Goal: Information Seeking & Learning: Learn about a topic

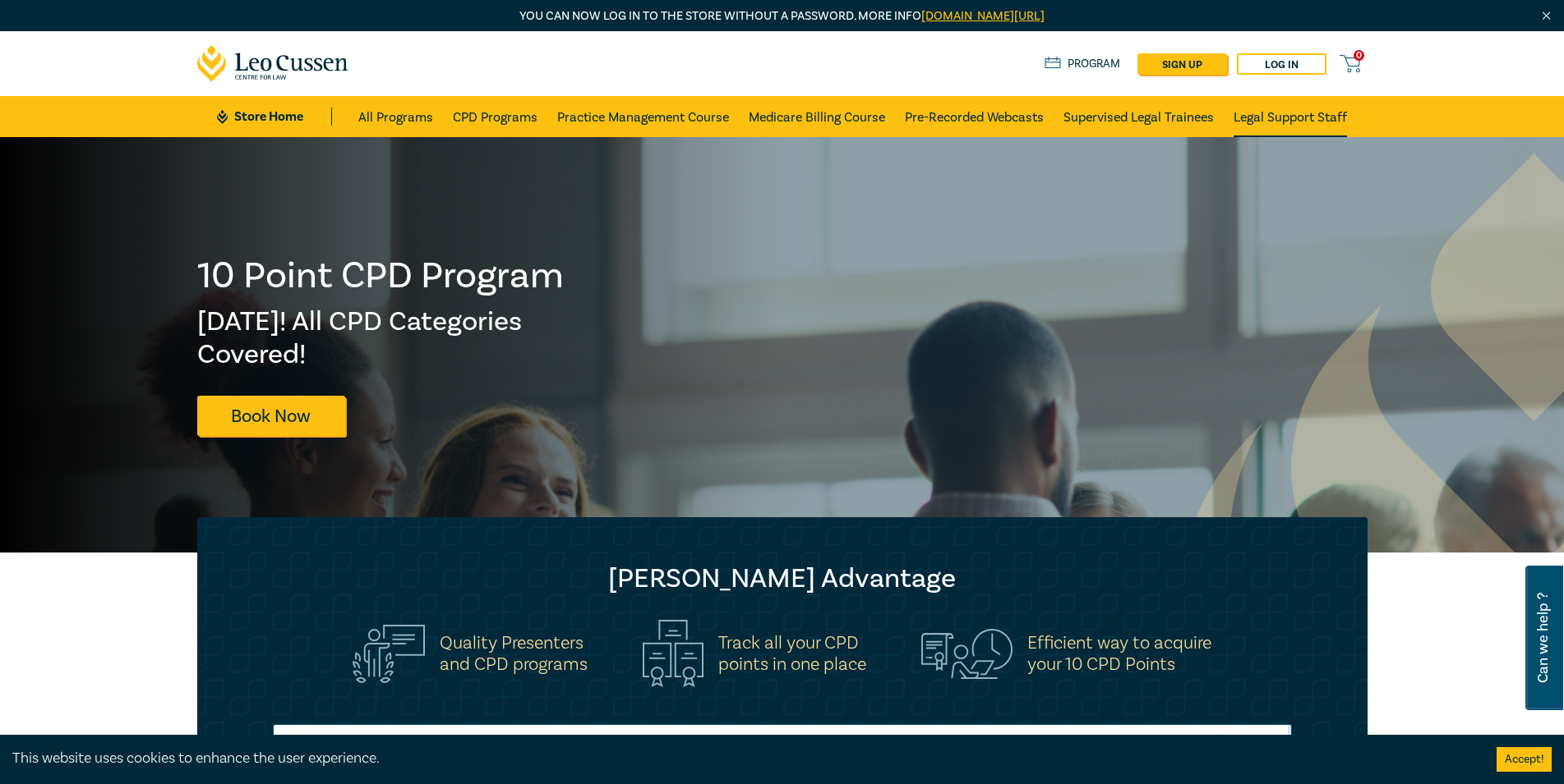
click at [1318, 113] on link "Legal Support Staff" at bounding box center [1290, 116] width 113 height 41
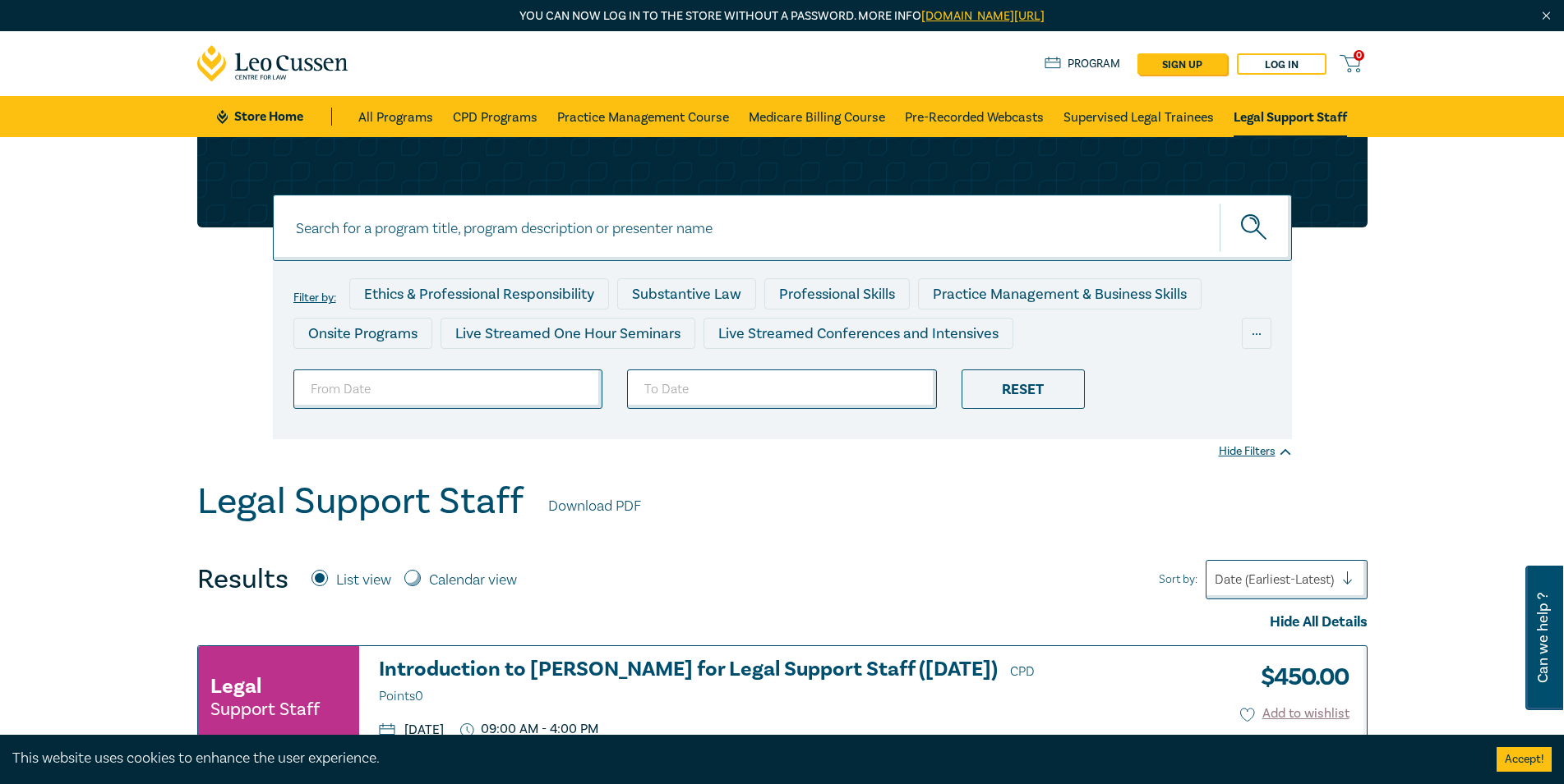
scroll to position [168, 0]
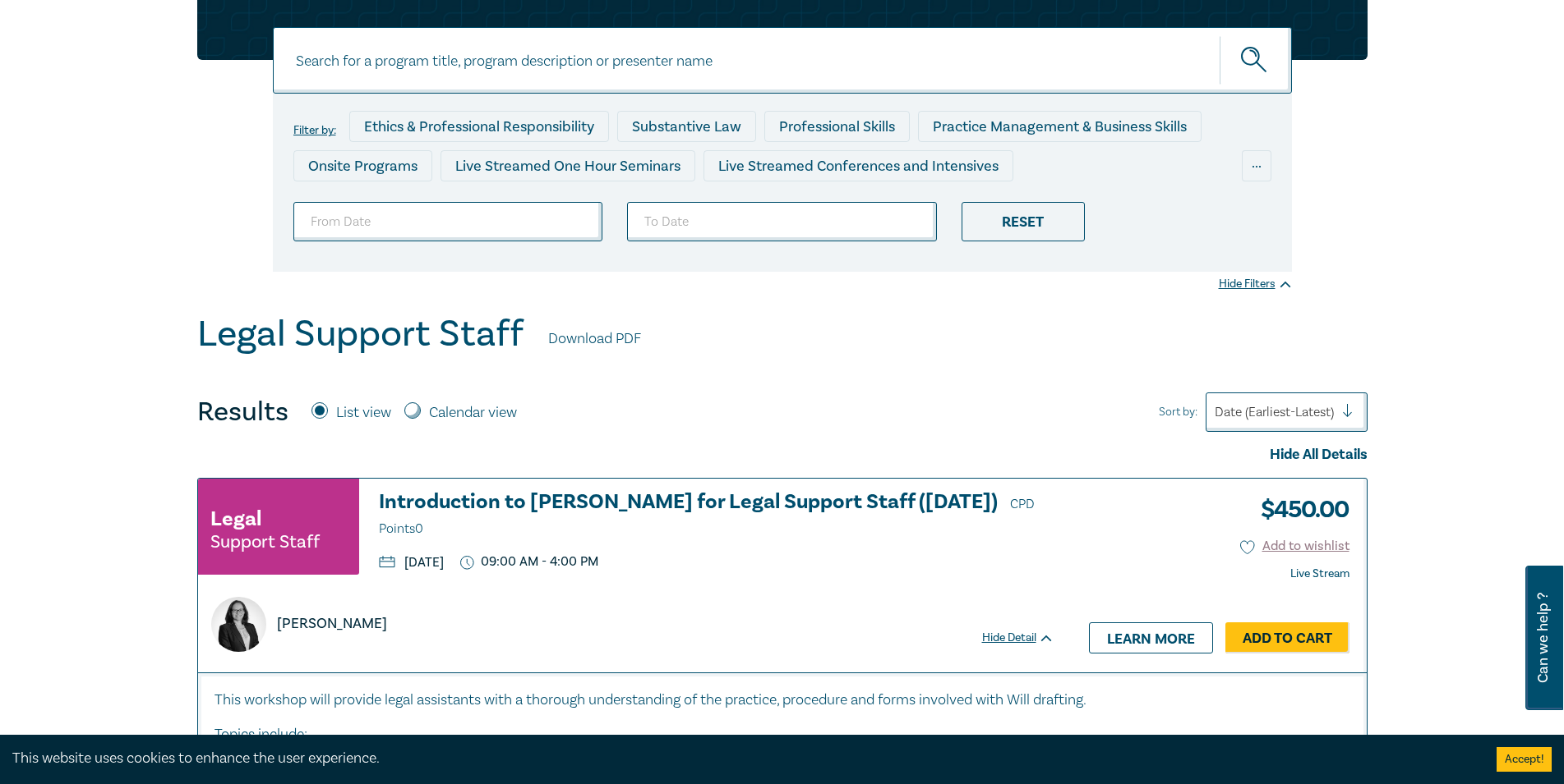
click at [896, 504] on h3 "Introduction to [PERSON_NAME] for Legal Support Staff ([DATE]) CPD Points 0" at bounding box center [716, 516] width 675 height 50
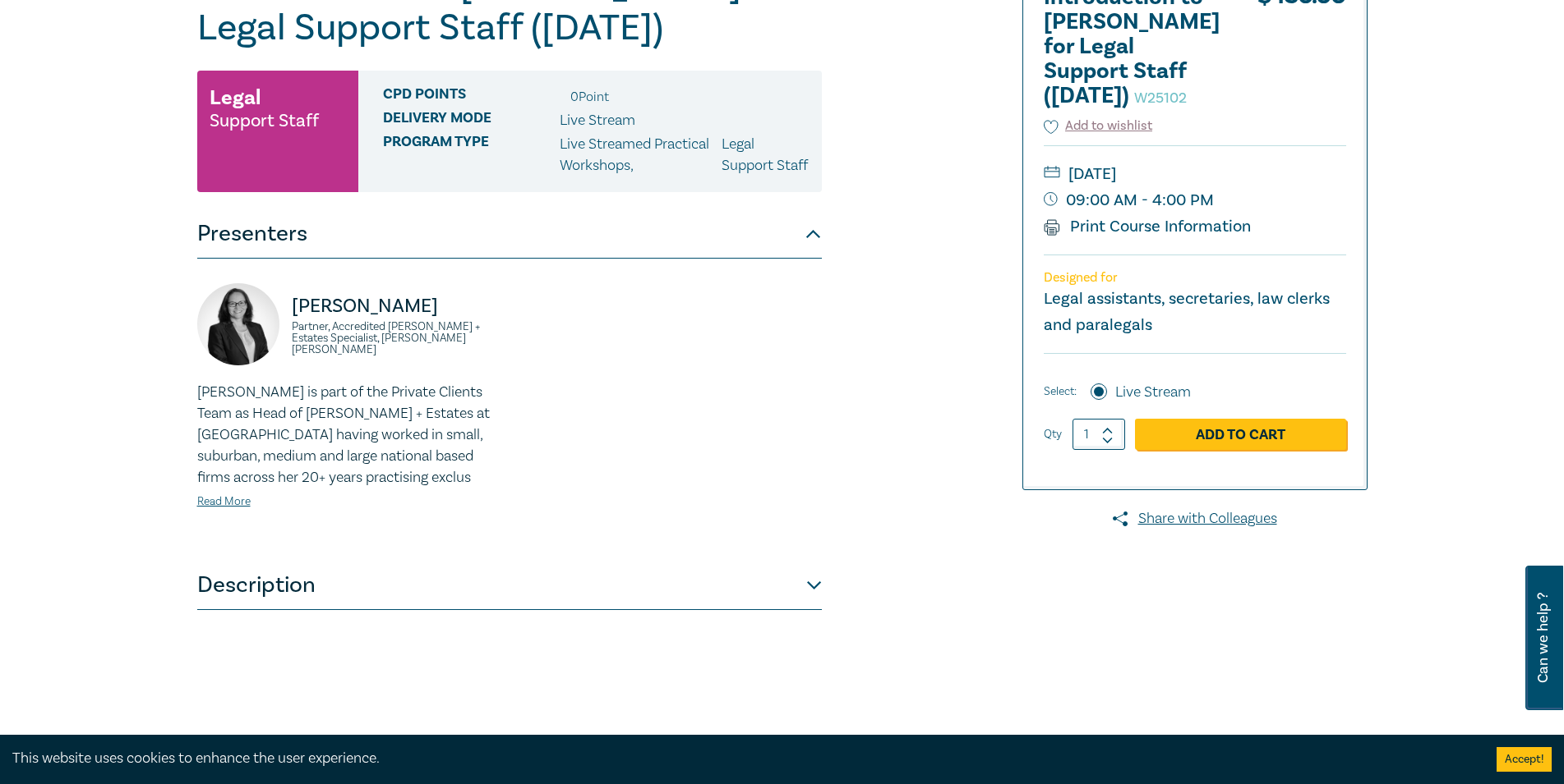
scroll to position [335, 0]
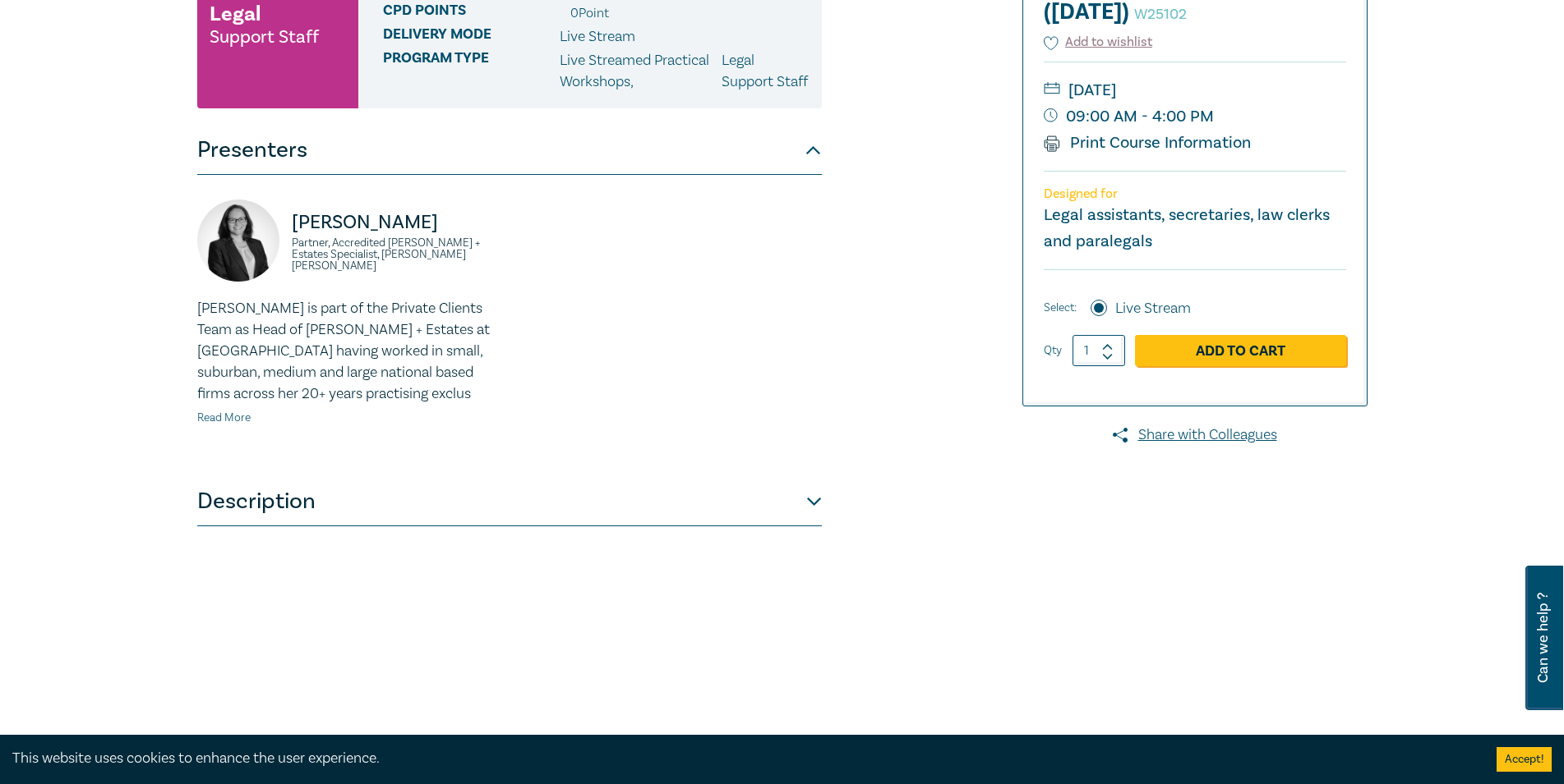
click at [241, 425] on link "Read More" at bounding box center [224, 418] width 54 height 15
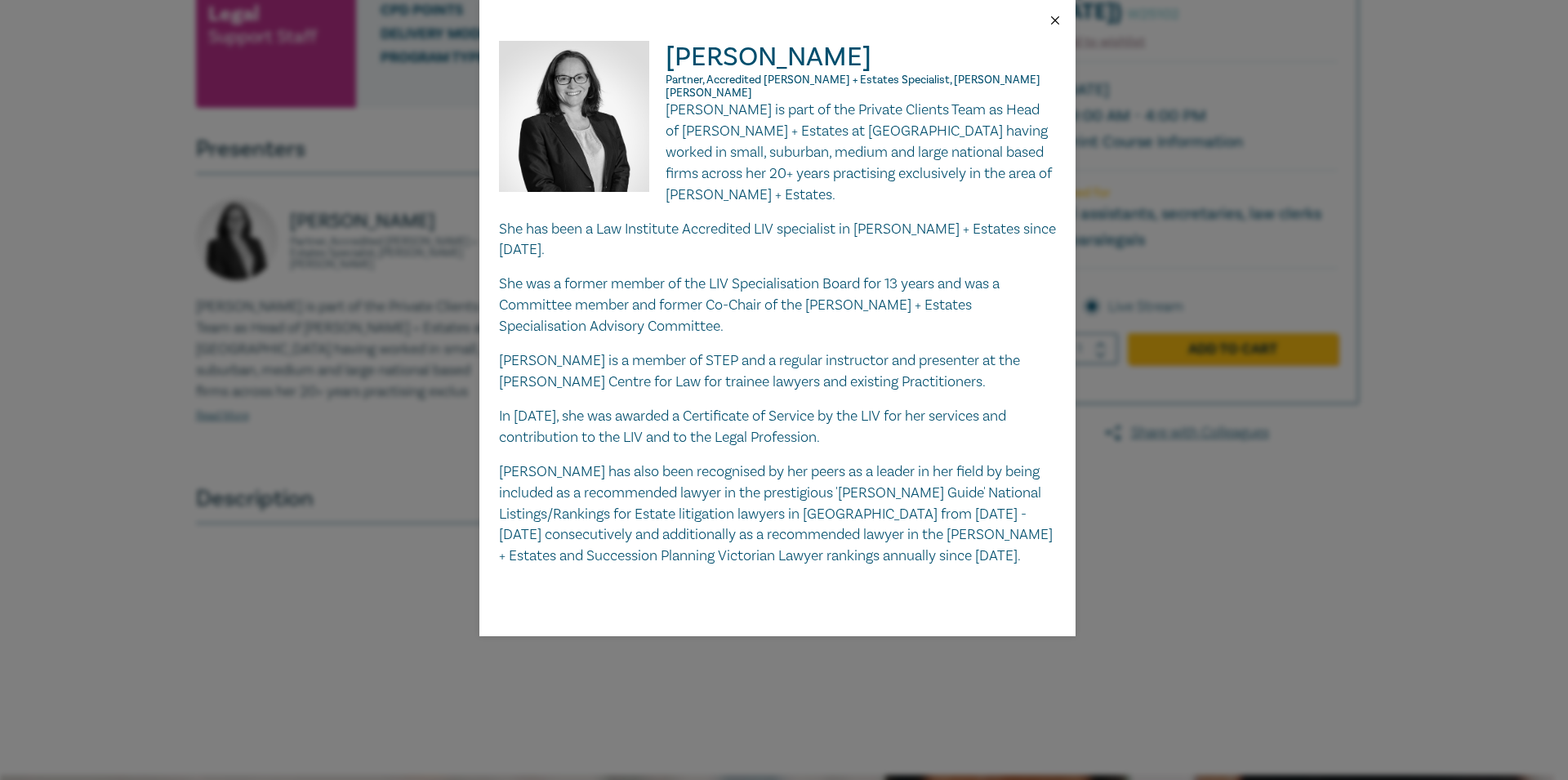
click at [1055, 22] on button "Close" at bounding box center [1055, 21] width 15 height 15
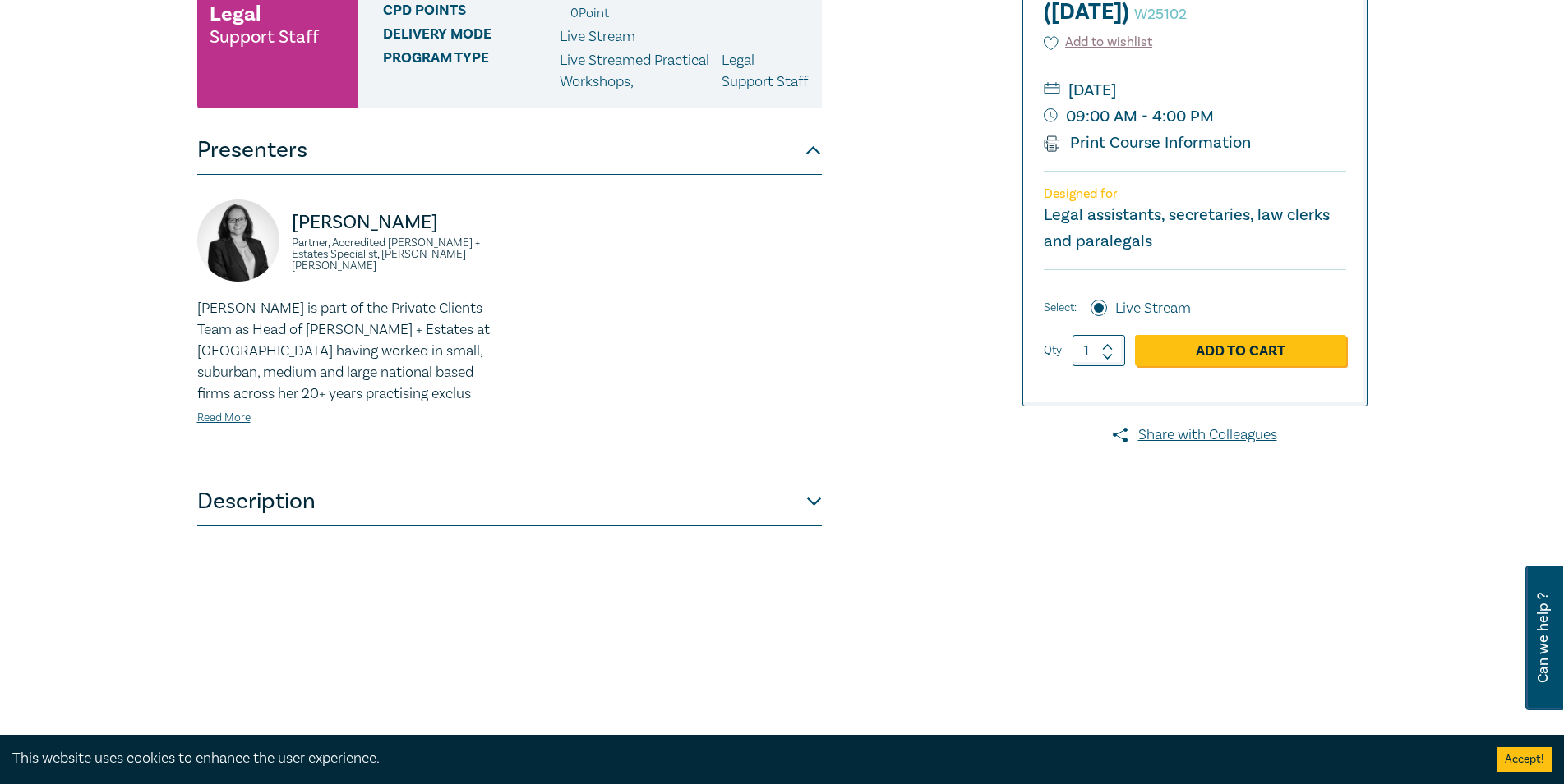
click at [813, 524] on button "Description" at bounding box center [509, 502] width 624 height 50
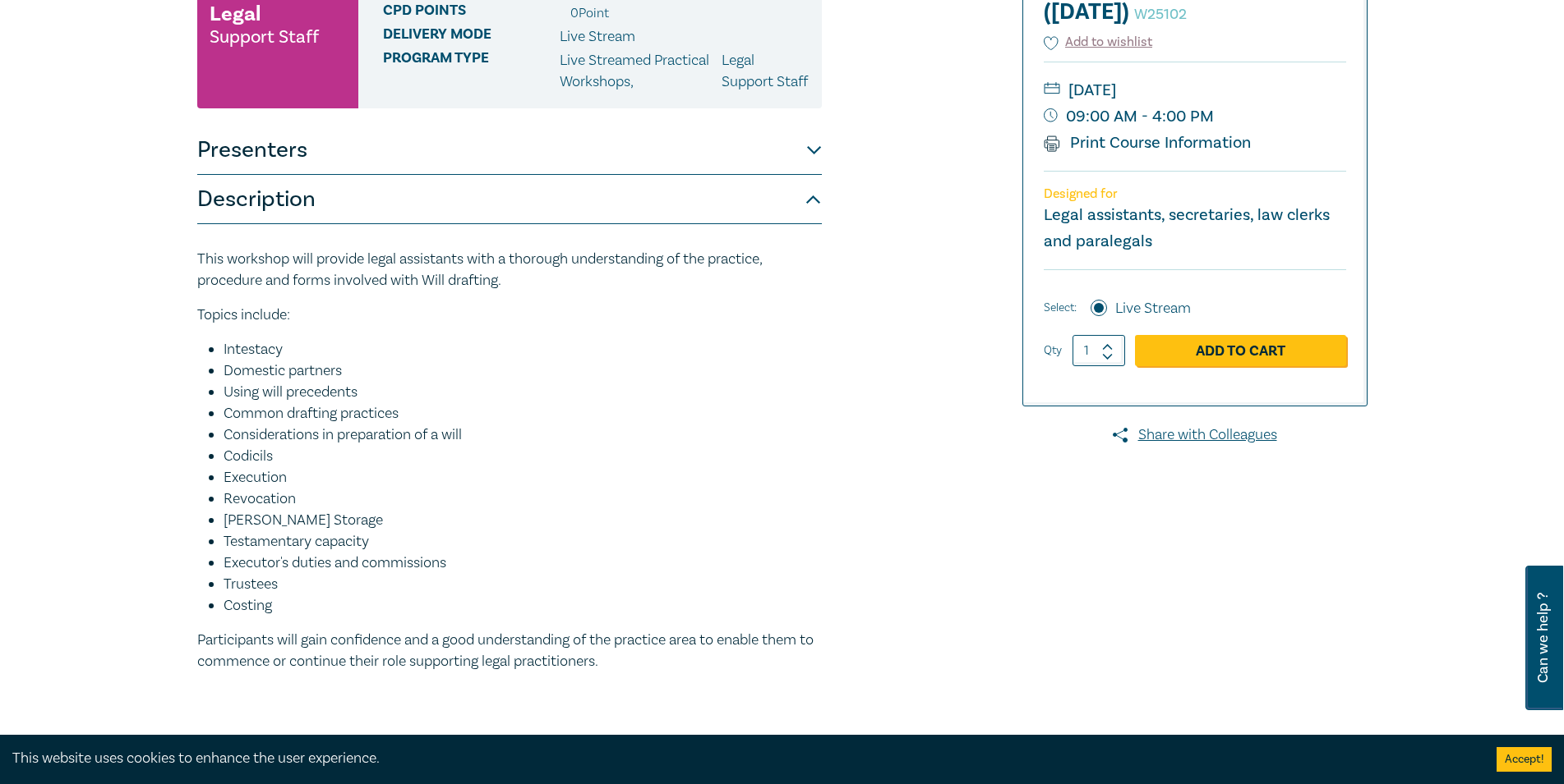
scroll to position [168, 0]
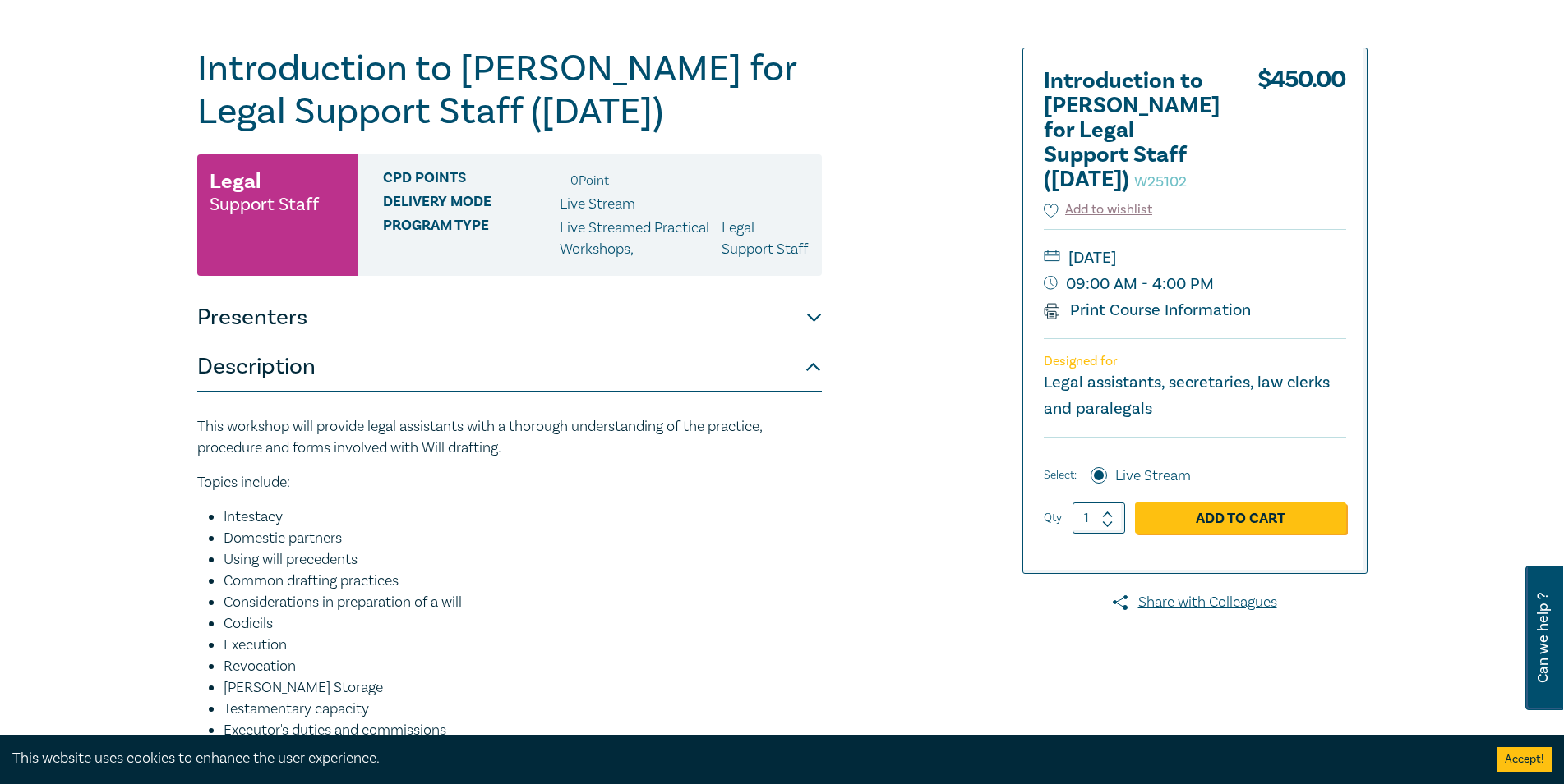
click at [812, 342] on button "Presenters" at bounding box center [509, 318] width 624 height 50
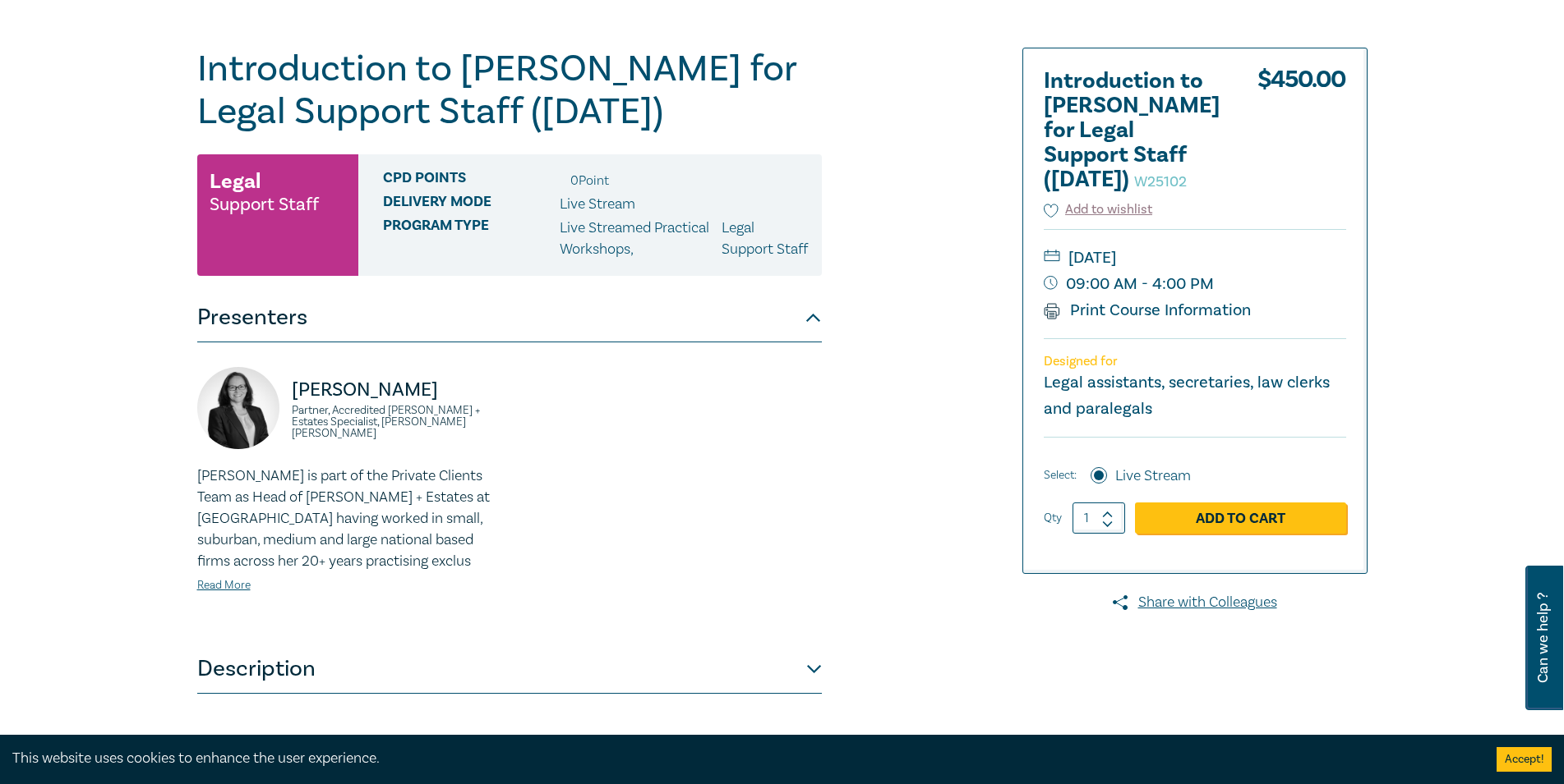
click at [810, 342] on button "Presenters" at bounding box center [509, 318] width 624 height 50
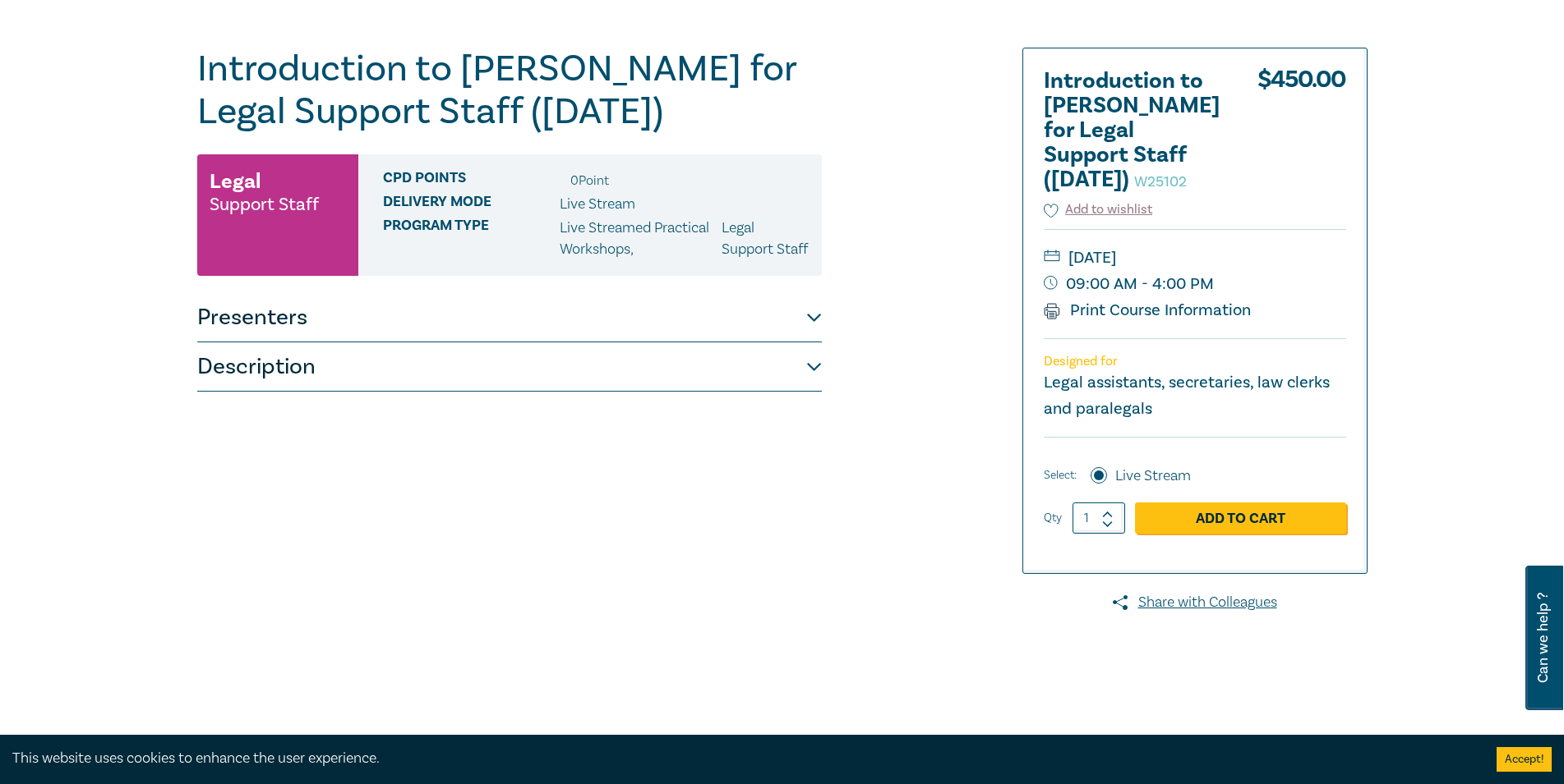
click at [813, 387] on button "Description" at bounding box center [509, 367] width 624 height 50
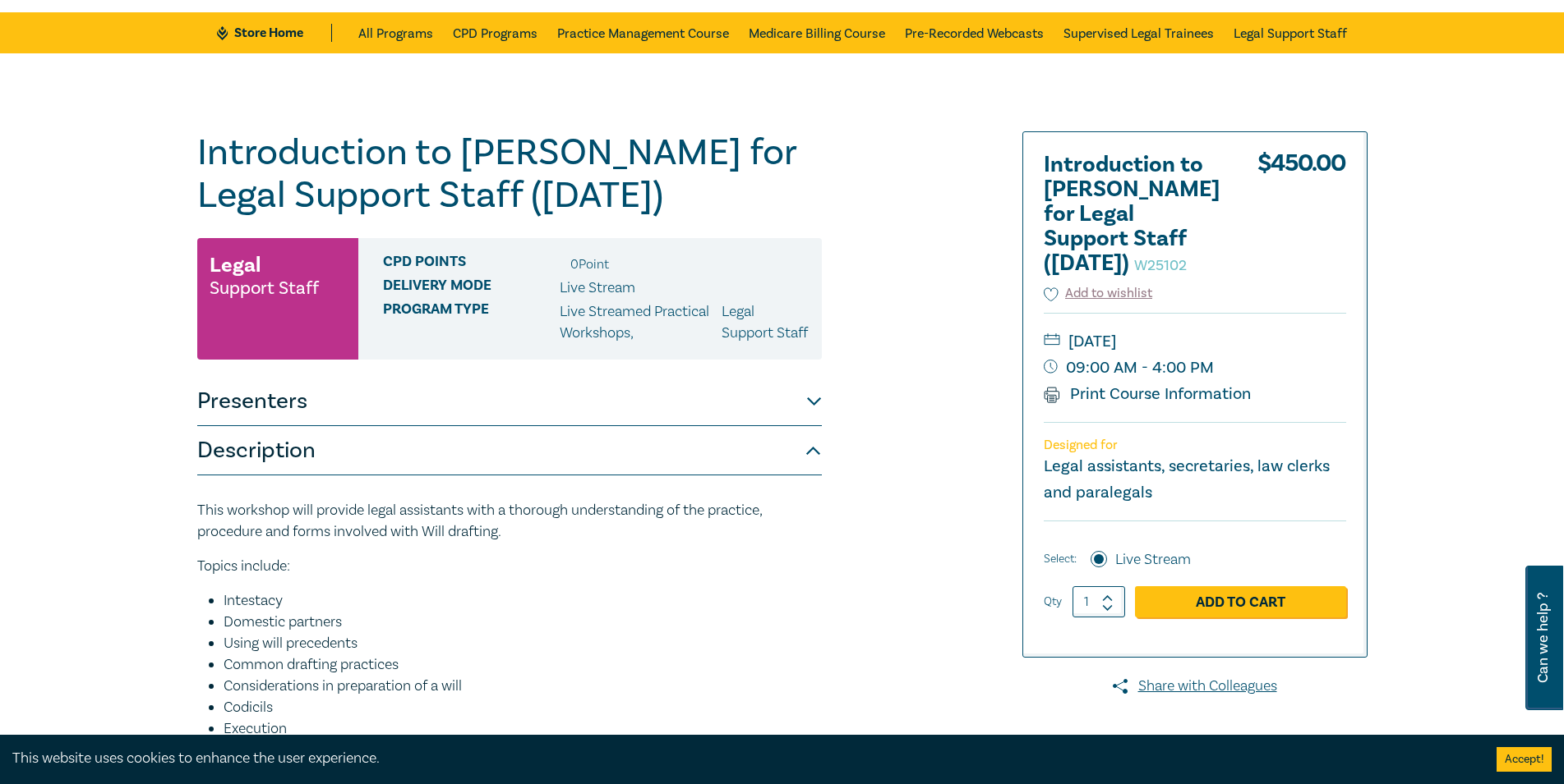
scroll to position [0, 0]
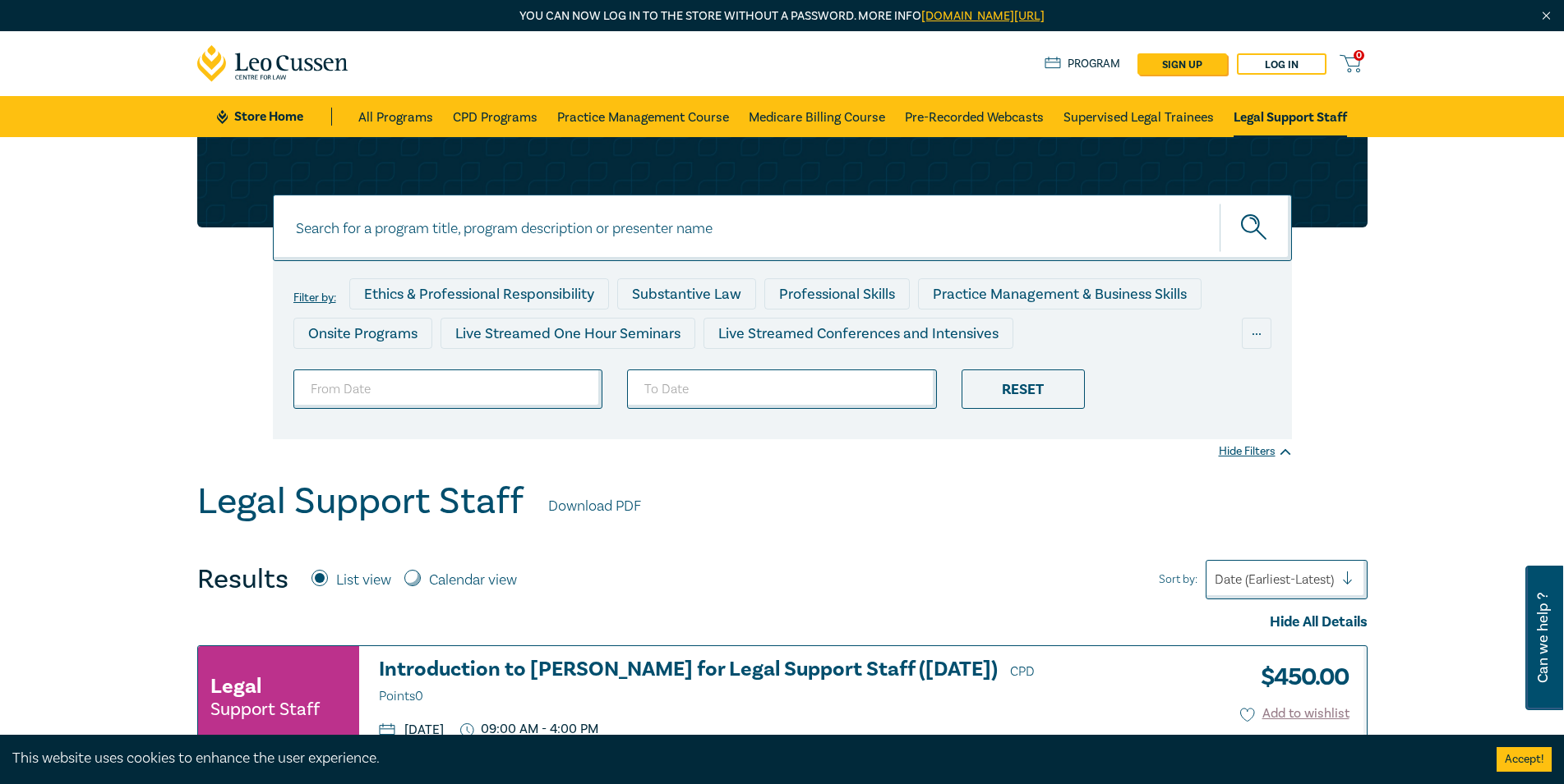
click at [684, 230] on input at bounding box center [782, 228] width 1019 height 67
type input "estate admin"
click at [1219, 203] on button "submit" at bounding box center [1255, 228] width 72 height 50
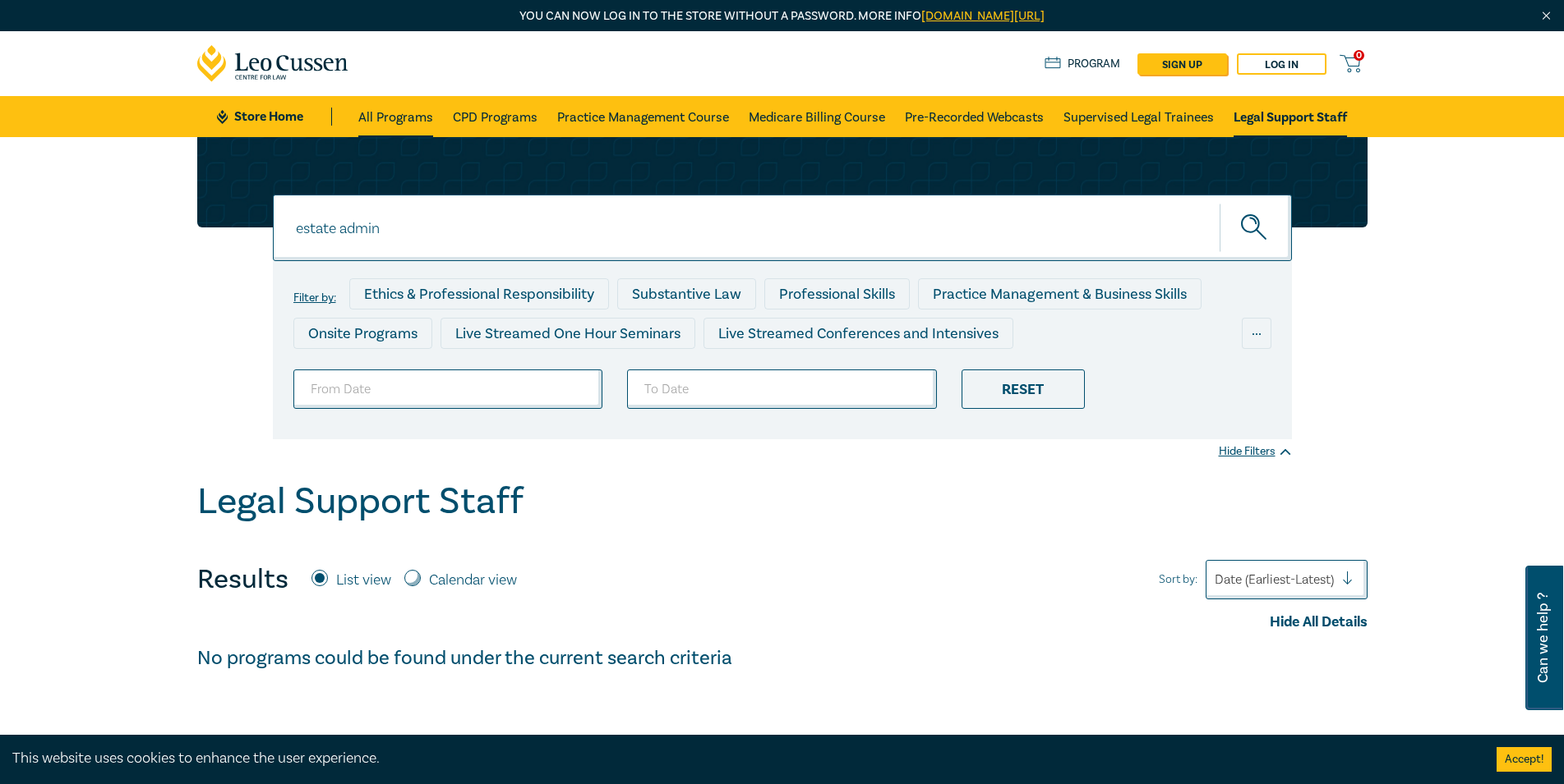
click at [408, 122] on link "All Programs" at bounding box center [395, 116] width 74 height 41
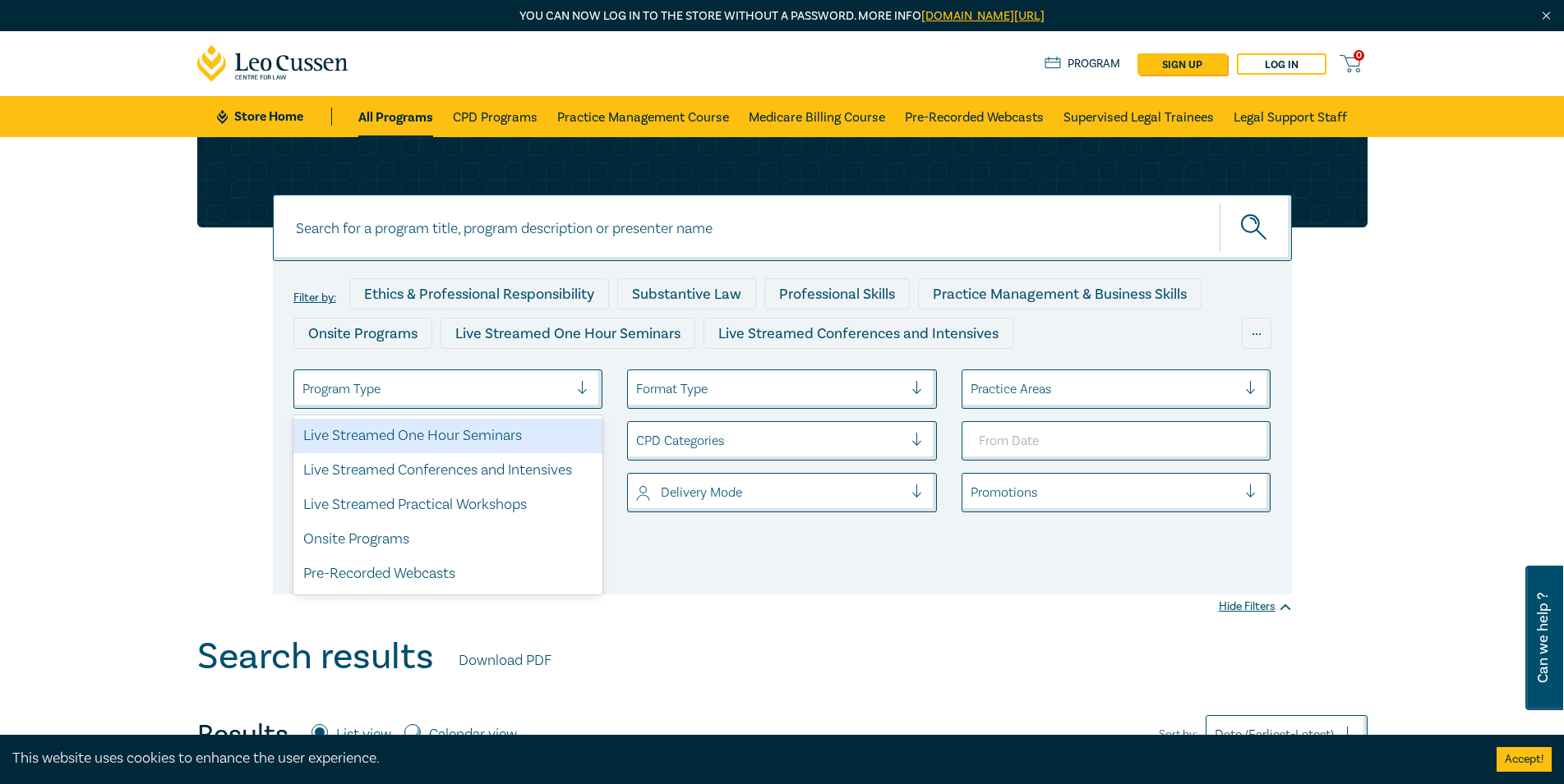
click at [446, 397] on div at bounding box center [436, 389] width 267 height 21
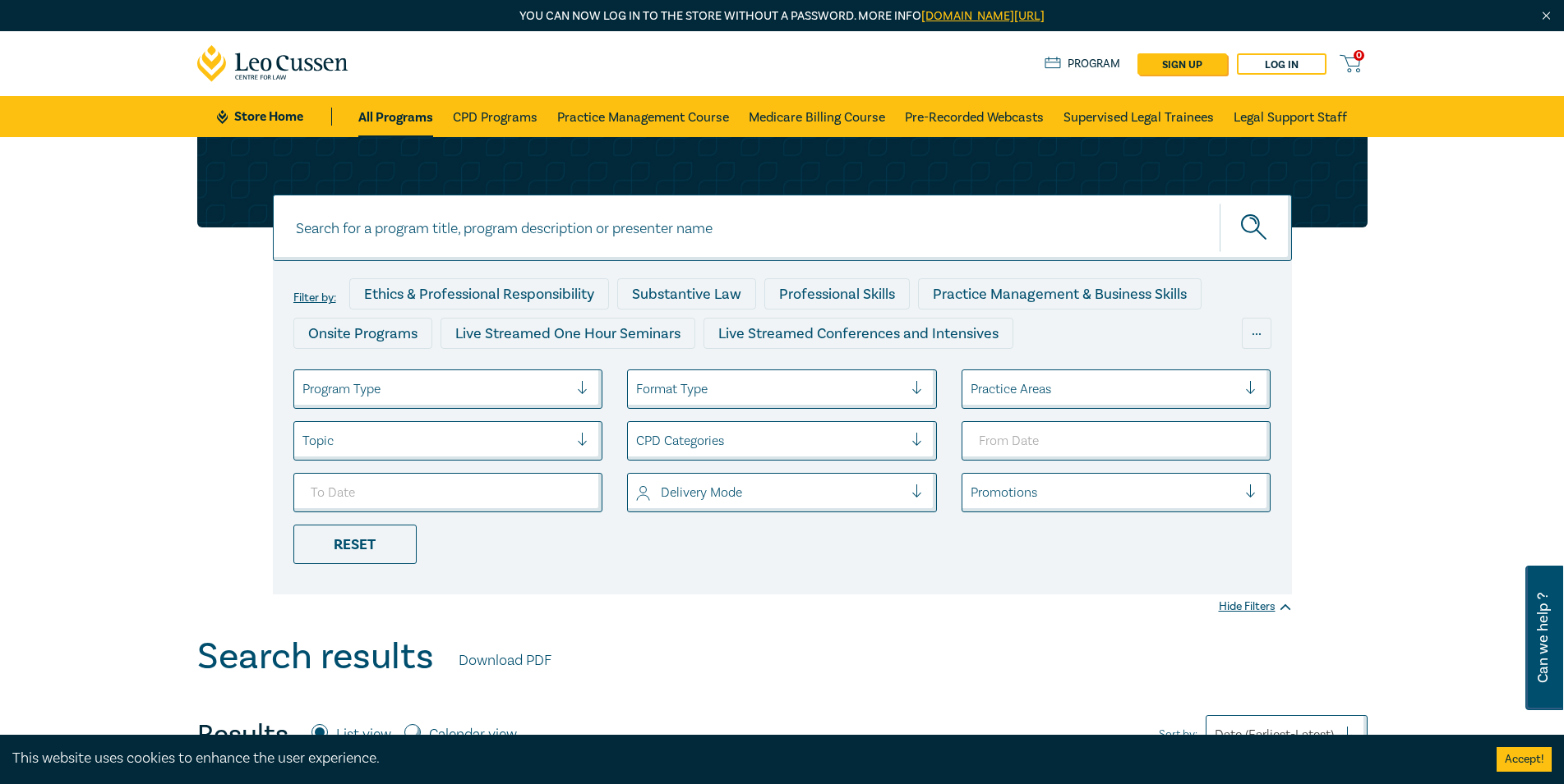
click at [894, 563] on ul "Program Type Format Type Practice Areas Topic CPD Categories Delivery Mode Prom…" at bounding box center [782, 467] width 1003 height 195
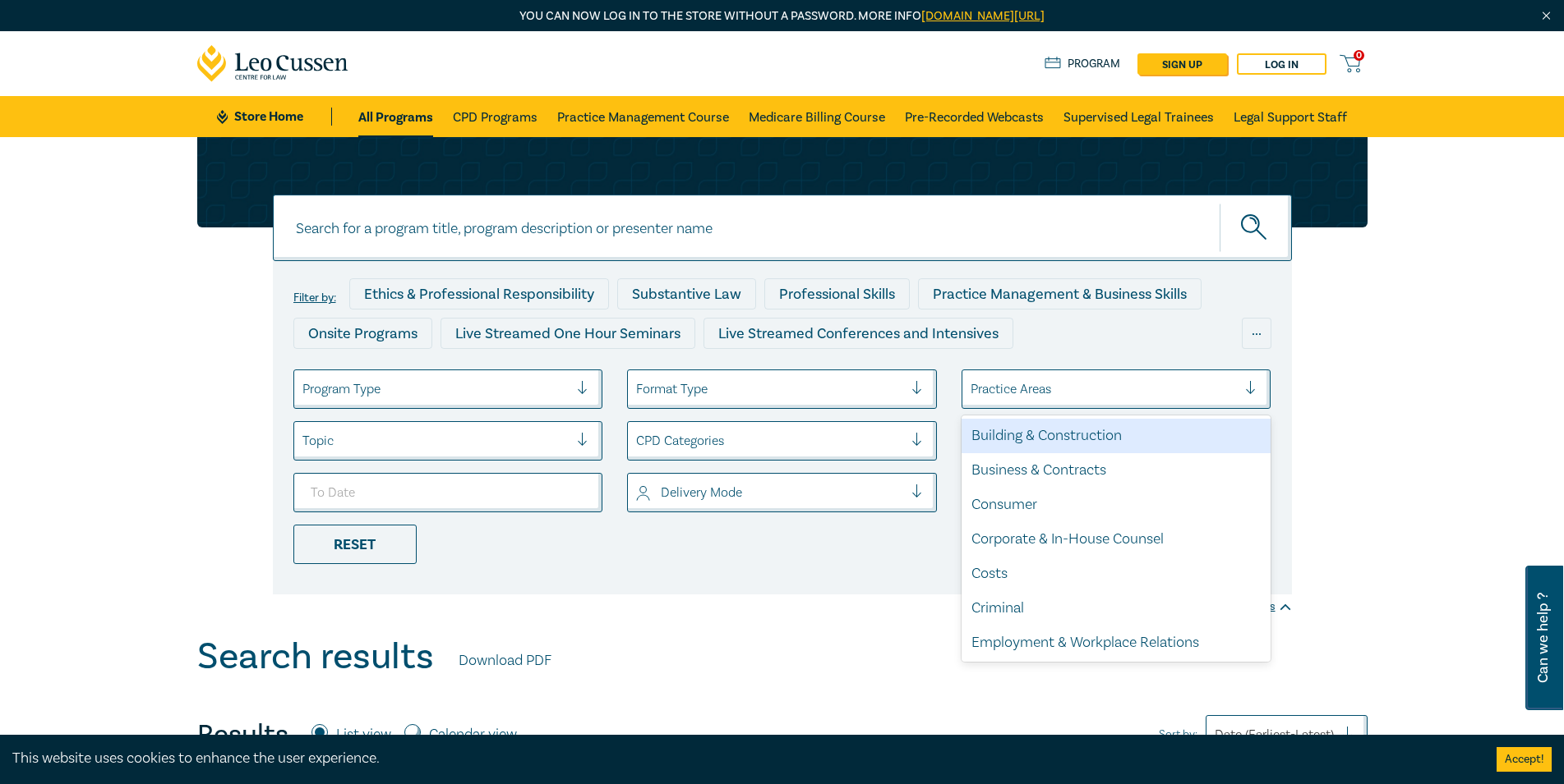
click at [1123, 390] on div at bounding box center [1104, 389] width 267 height 21
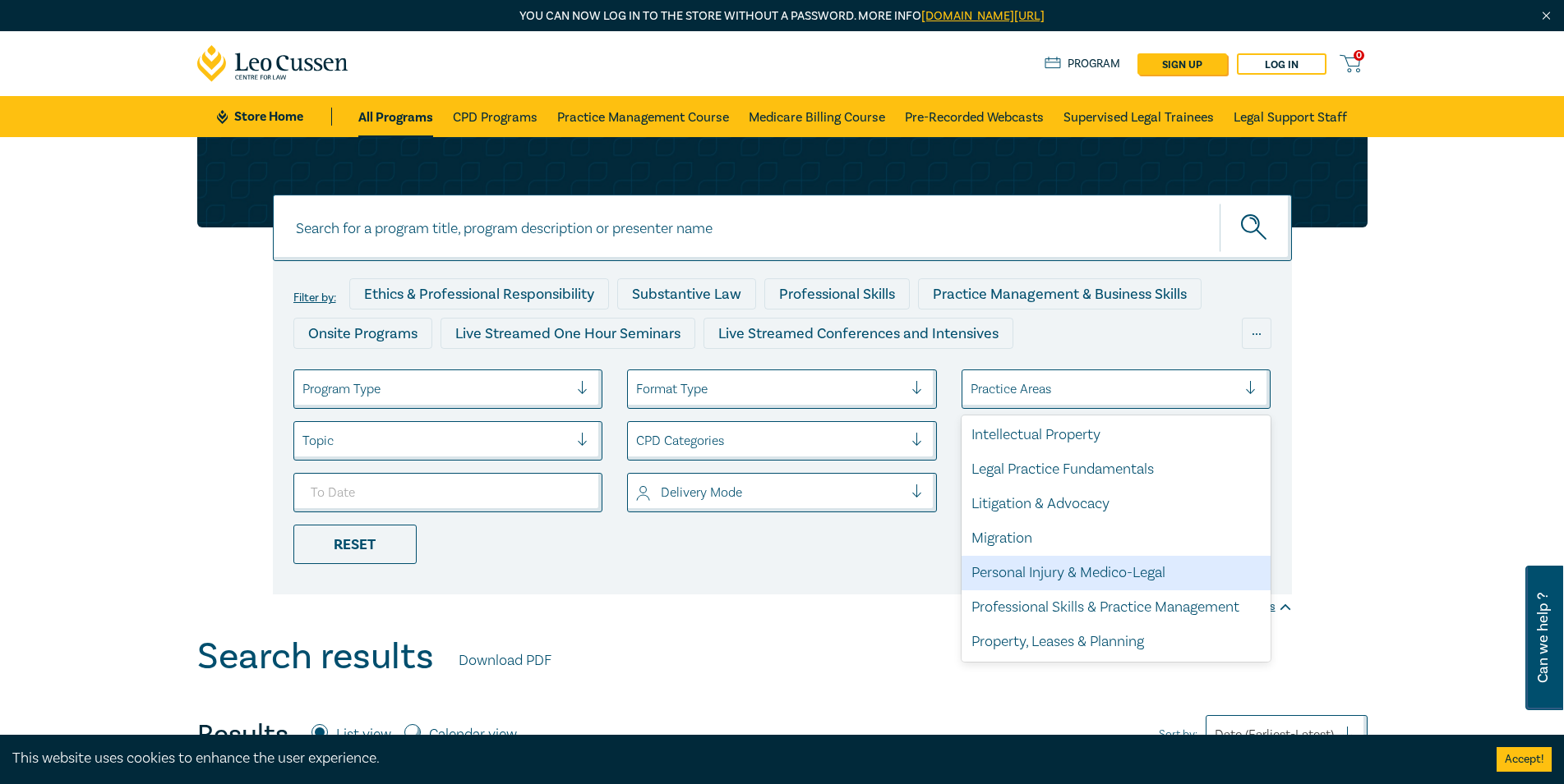
scroll to position [483, 0]
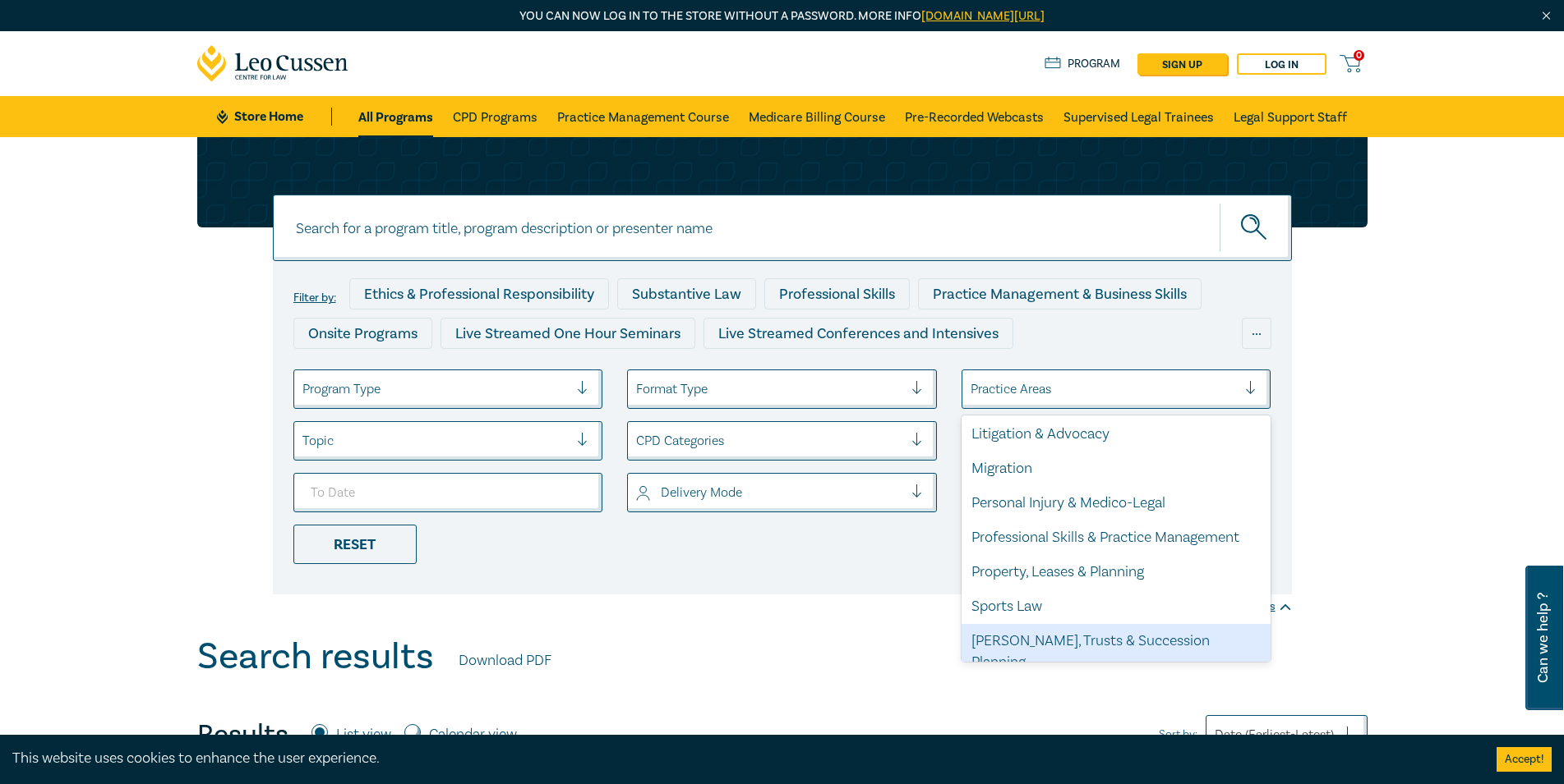
click at [1104, 644] on div "[PERSON_NAME], Trusts & Succession Planning" at bounding box center [1116, 652] width 310 height 56
click at [1105, 652] on div "Search results Download PDF" at bounding box center [782, 661] width 1170 height 51
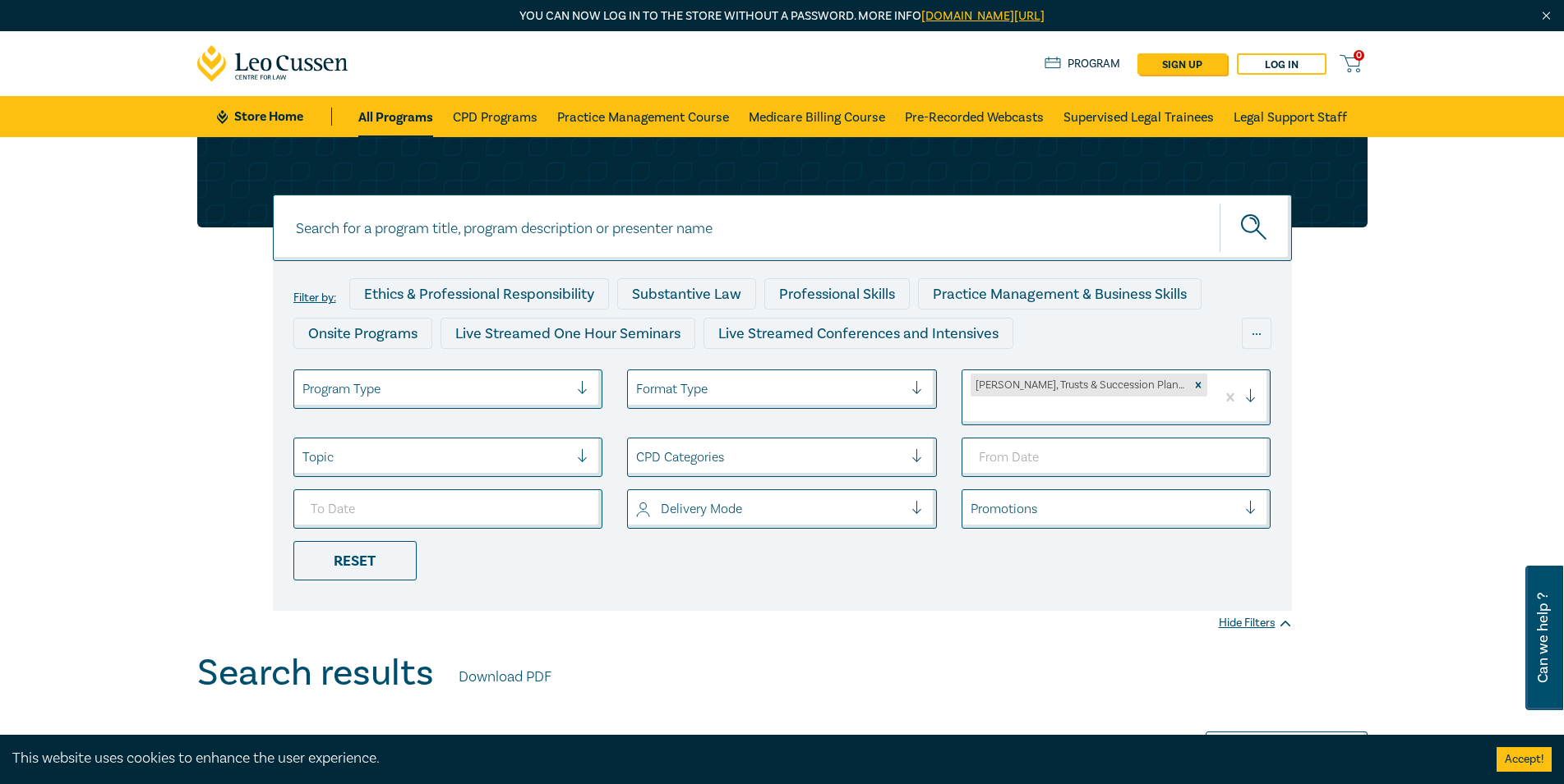
click at [1094, 630] on div "Filter by: Ethics & Professional Responsibility Substantive Law Professional Sk…" at bounding box center [782, 394] width 1564 height 515
click at [1079, 438] on input "From Date" at bounding box center [1116, 458] width 310 height 40
type input "[DATE]"
click at [396, 491] on li at bounding box center [448, 509] width 335 height 40
type input "[DATE]"
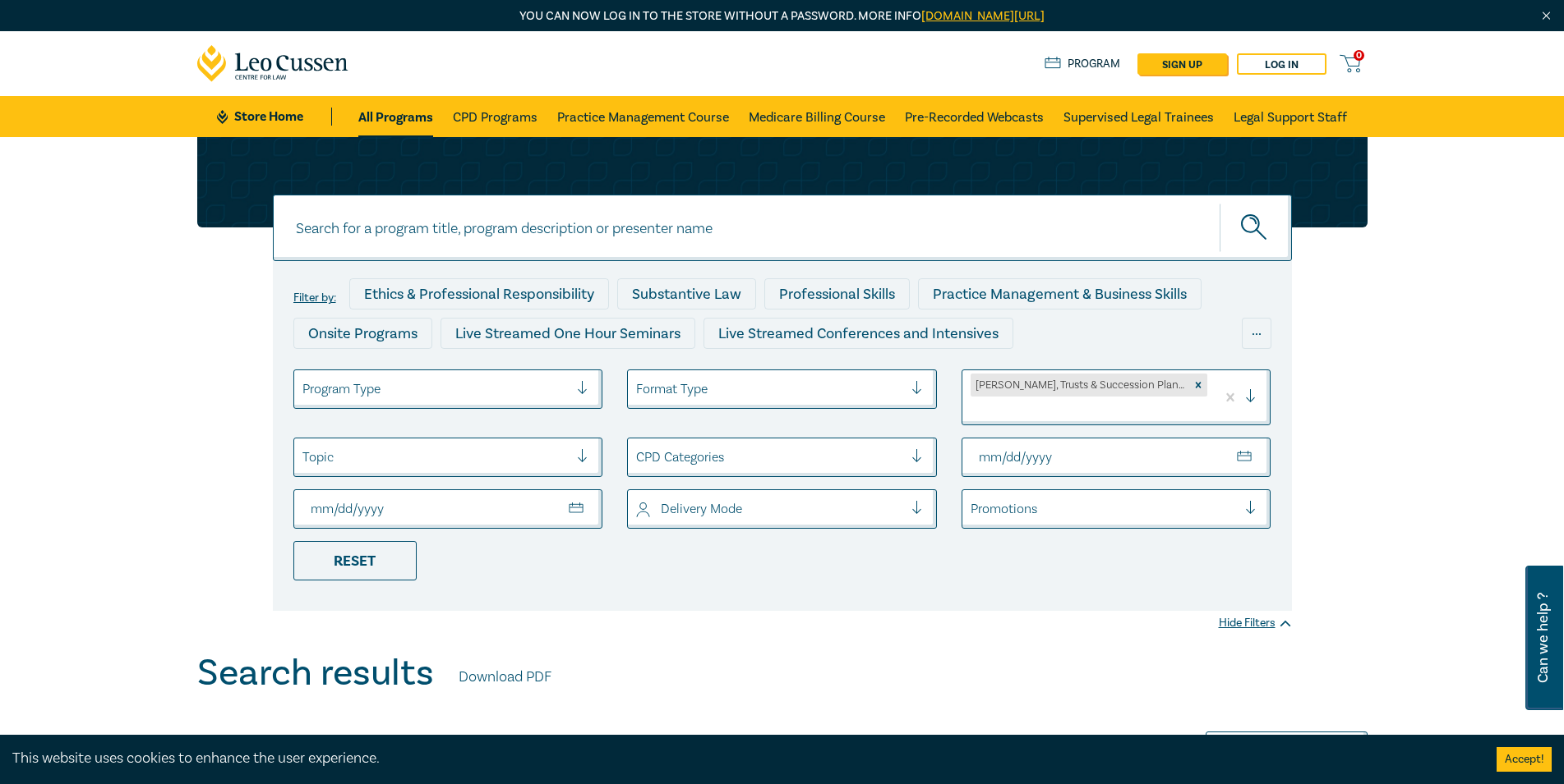
click at [610, 587] on div "Filter by: Ethics & Professional Responsibility Substantive Law Professional Sk…" at bounding box center [782, 435] width 1019 height 349
click at [1051, 624] on div "Filter by: Ethics & Professional Responsibility Substantive Law Professional Sk…" at bounding box center [782, 394] width 1564 height 515
click at [1099, 438] on input "[DATE]" at bounding box center [1116, 458] width 310 height 40
click at [417, 497] on input "[DATE]" at bounding box center [448, 509] width 310 height 40
click at [510, 560] on li "Reset" at bounding box center [448, 561] width 335 height 40
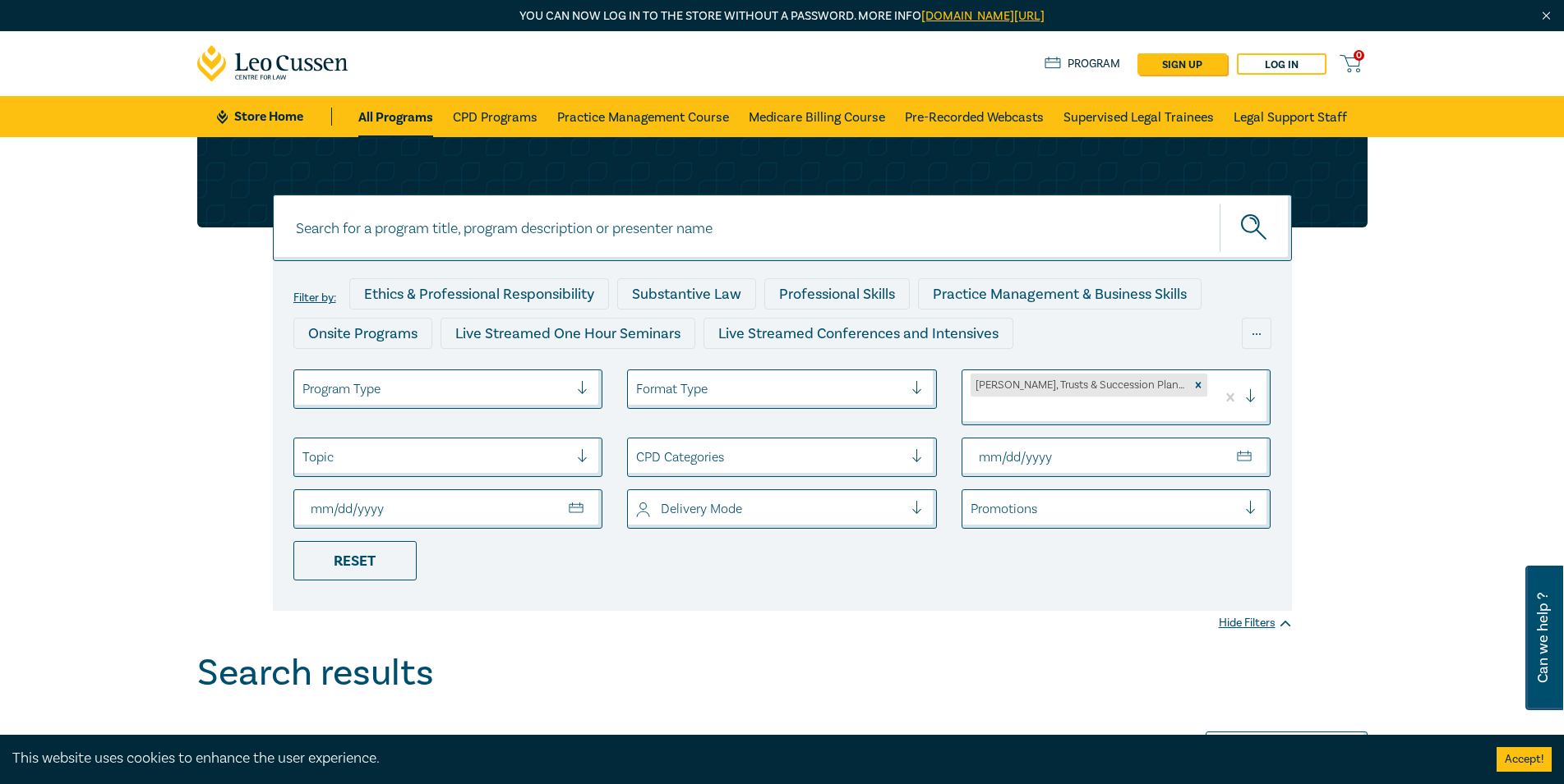
click at [384, 112] on link "All Programs" at bounding box center [395, 116] width 74 height 41
click at [785, 604] on div "Filter by: Ethics & Professional Responsibility Substantive Law Professional Sk…" at bounding box center [782, 394] width 1564 height 515
click at [658, 630] on div "Filter by: Ethics & Professional Responsibility Substantive Law Professional Sk…" at bounding box center [782, 394] width 1564 height 515
click at [403, 120] on link "All Programs" at bounding box center [395, 116] width 74 height 41
